Goal: Task Accomplishment & Management: Complete application form

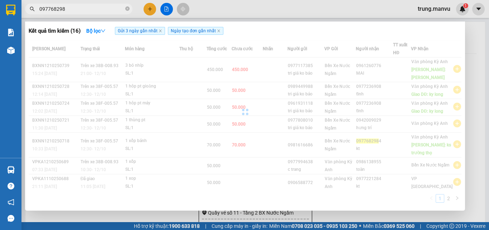
type input "0977682984"
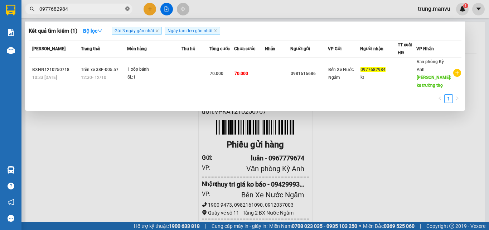
click at [127, 10] on icon "close-circle" at bounding box center [127, 8] width 4 height 4
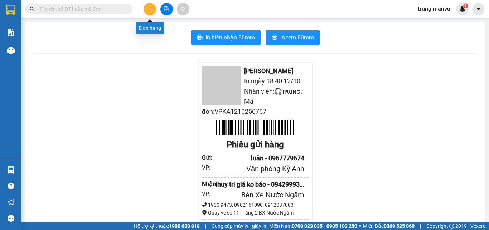
click at [149, 8] on icon "plus" at bounding box center [150, 8] width 5 height 5
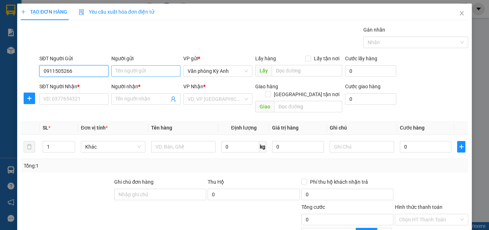
type input "0911505266"
click at [132, 72] on input "Người gửi" at bounding box center [145, 70] width 69 height 11
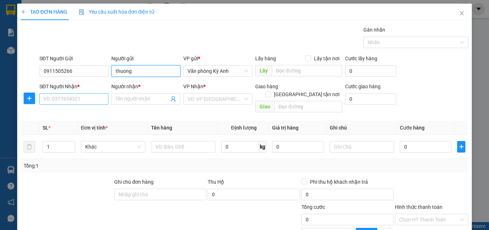
type input "thuong"
click at [83, 98] on input "SĐT Người Nhận *" at bounding box center [73, 98] width 69 height 11
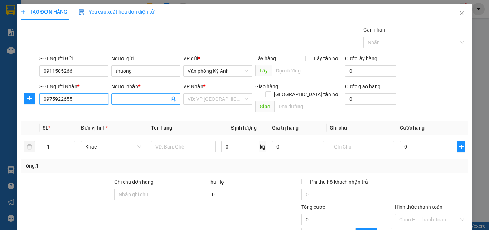
type input "0975922655"
click at [132, 96] on input "Người nhận *" at bounding box center [142, 99] width 53 height 8
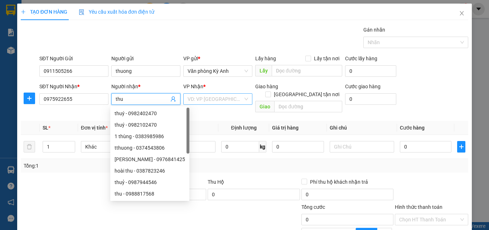
type input "thu"
click at [228, 100] on input "search" at bounding box center [216, 98] width 56 height 11
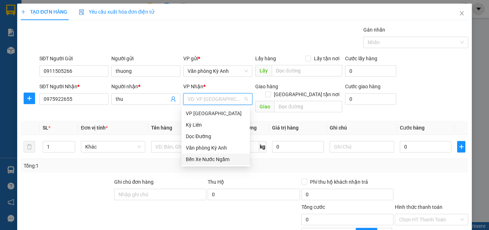
click at [217, 158] on div "Bến Xe Nước Ngầm" at bounding box center [216, 159] width 60 height 8
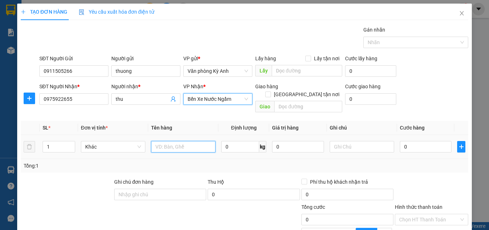
click at [161, 141] on input "text" at bounding box center [183, 146] width 64 height 11
type input "1 bọc"
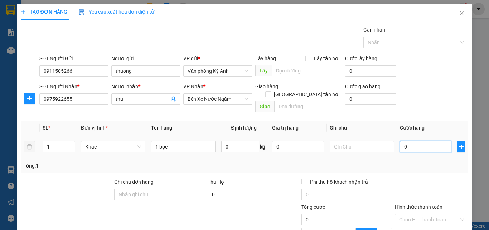
click at [400, 141] on input "0" at bounding box center [426, 146] width 52 height 11
type input "5"
type input "50"
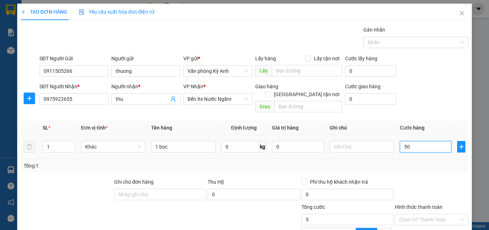
type input "50"
type input "500"
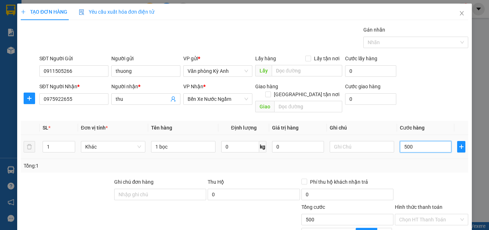
type input "5.000"
type input "50.000"
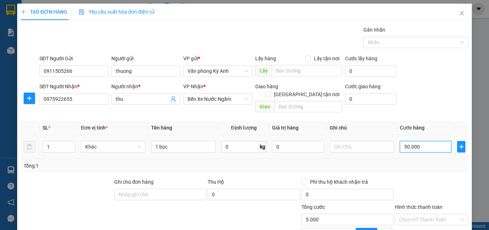
type input "50.000"
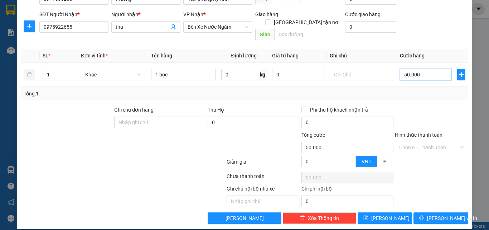
type input "50.000"
click at [408, 132] on label "Hình thức thanh toán" at bounding box center [419, 135] width 48 height 6
click at [408, 142] on input "Hình thức thanh toán" at bounding box center [429, 147] width 60 height 11
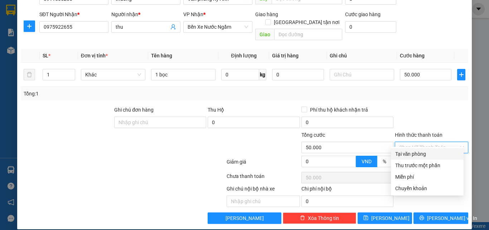
click at [431, 106] on div at bounding box center [431, 118] width 75 height 25
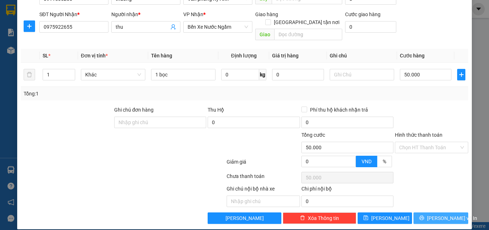
click at [435, 214] on span "[PERSON_NAME] và In" at bounding box center [452, 218] width 50 height 8
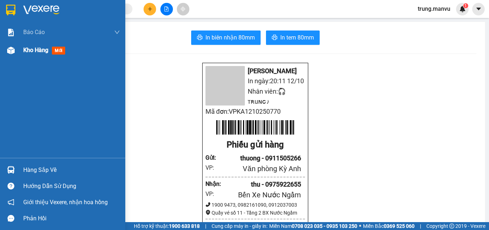
click at [35, 48] on span "Kho hàng" at bounding box center [35, 50] width 25 height 7
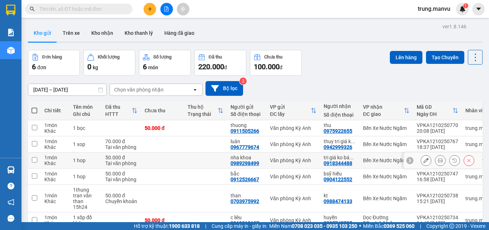
scroll to position [33, 0]
